Goal: Transaction & Acquisition: Purchase product/service

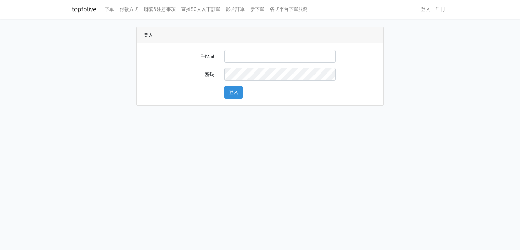
type input "[EMAIL_ADDRESS][DOMAIN_NAME]"
click at [238, 91] on button "登入" at bounding box center [233, 92] width 18 height 13
click at [236, 92] on button "登入" at bounding box center [233, 92] width 18 height 13
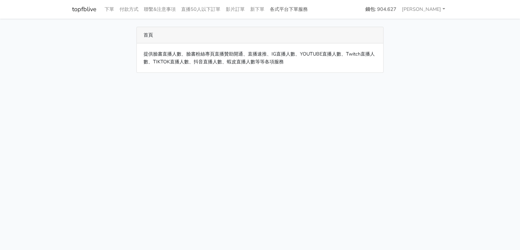
click at [286, 8] on link "各式平台下單服務" at bounding box center [288, 9] width 43 height 13
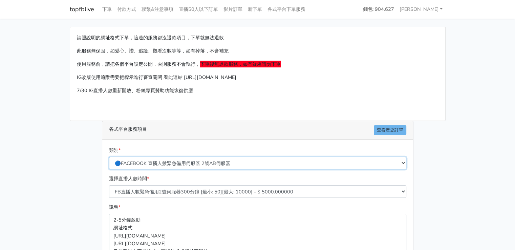
click at [201, 161] on select "🔵FACEBOOK 直播人數緊急備用伺服器 2號AB伺服器 🔵FACEBOOK 網軍專用貼文留言 安全保密 🔵FACEBOOK 直播人數緊急備用伺服器 J1 …" at bounding box center [257, 163] width 297 height 13
select select "🔵FACEBOOK 直播人數伺服器 自然增加人數 J1A伺服器"
click at [109, 157] on select "🔵FACEBOOK 直播人數緊急備用伺服器 2號AB伺服器 🔵FACEBOOK 網軍專用貼文留言 安全保密 🔵FACEBOOK 直播人數緊急備用伺服器 J1 …" at bounding box center [257, 163] width 297 height 13
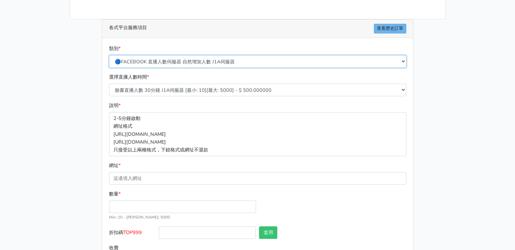
scroll to position [133, 0]
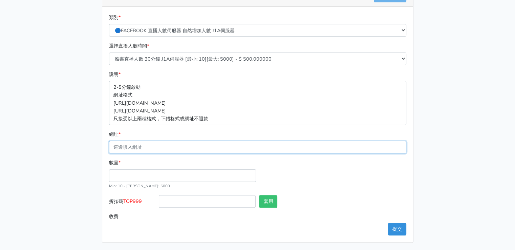
click at [156, 147] on input "網址 *" at bounding box center [257, 147] width 297 height 13
paste input "https://www.facebook.com/largesize.com.tw/videos/1140619448026517"
type input "https://www.facebook.com/largesize.com.tw/videos/1140619448026517"
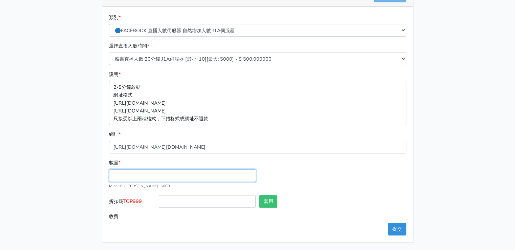
click at [148, 176] on input "數量 *" at bounding box center [182, 175] width 147 height 13
type input "40"
type input "20.000"
click at [369, 170] on div "數量 * 40 Min: 10 - Max: 5000" at bounding box center [257, 177] width 300 height 36
click at [398, 226] on button "提交" at bounding box center [397, 229] width 18 height 13
